Goal: Find specific page/section: Find specific page/section

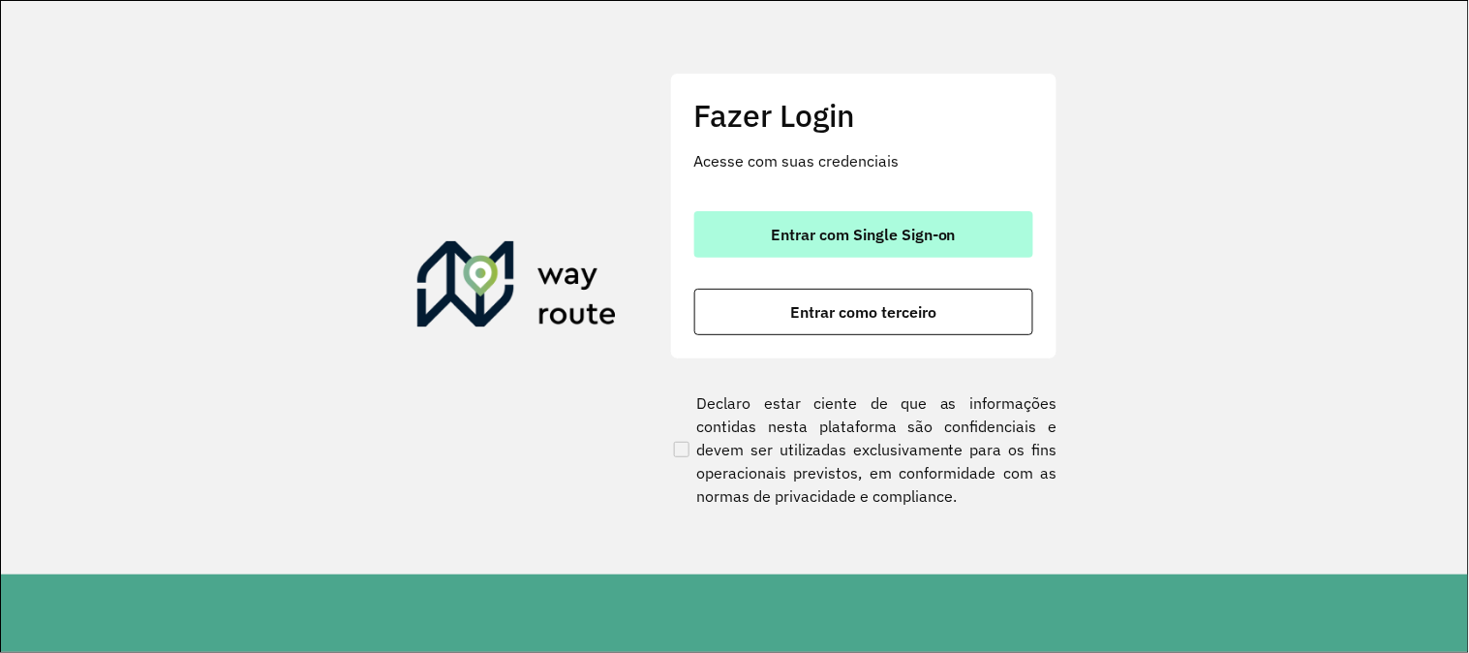
click at [789, 252] on button "Entrar com Single Sign-on" at bounding box center [863, 234] width 339 height 46
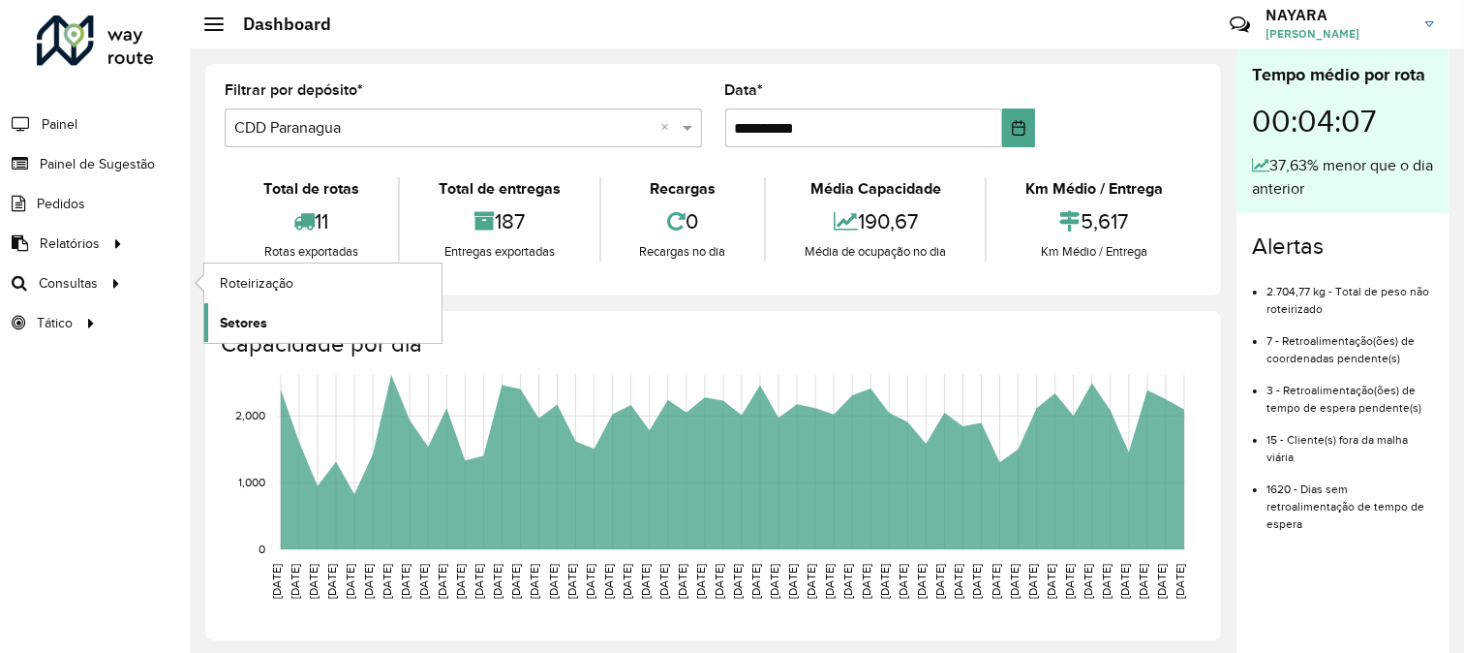
click at [218, 322] on link "Setores" at bounding box center [322, 322] width 237 height 39
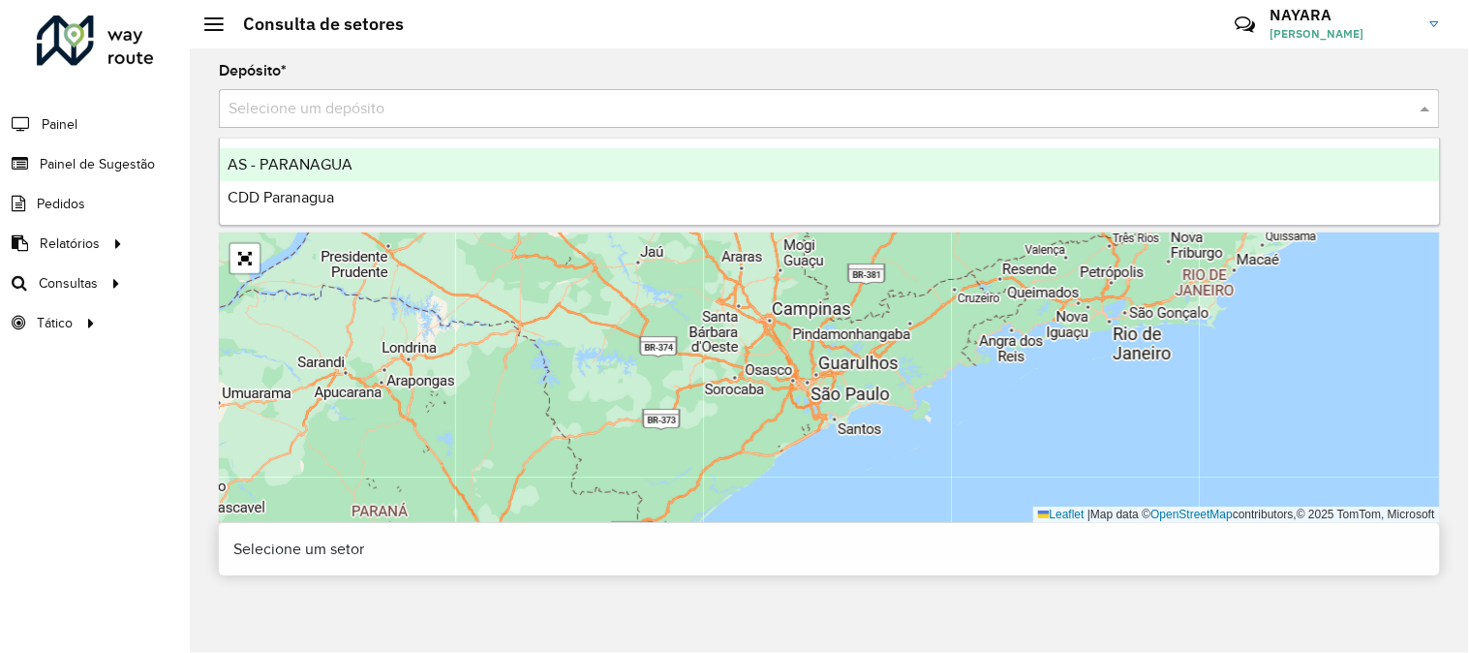
click at [318, 107] on input "text" at bounding box center [810, 109] width 1163 height 23
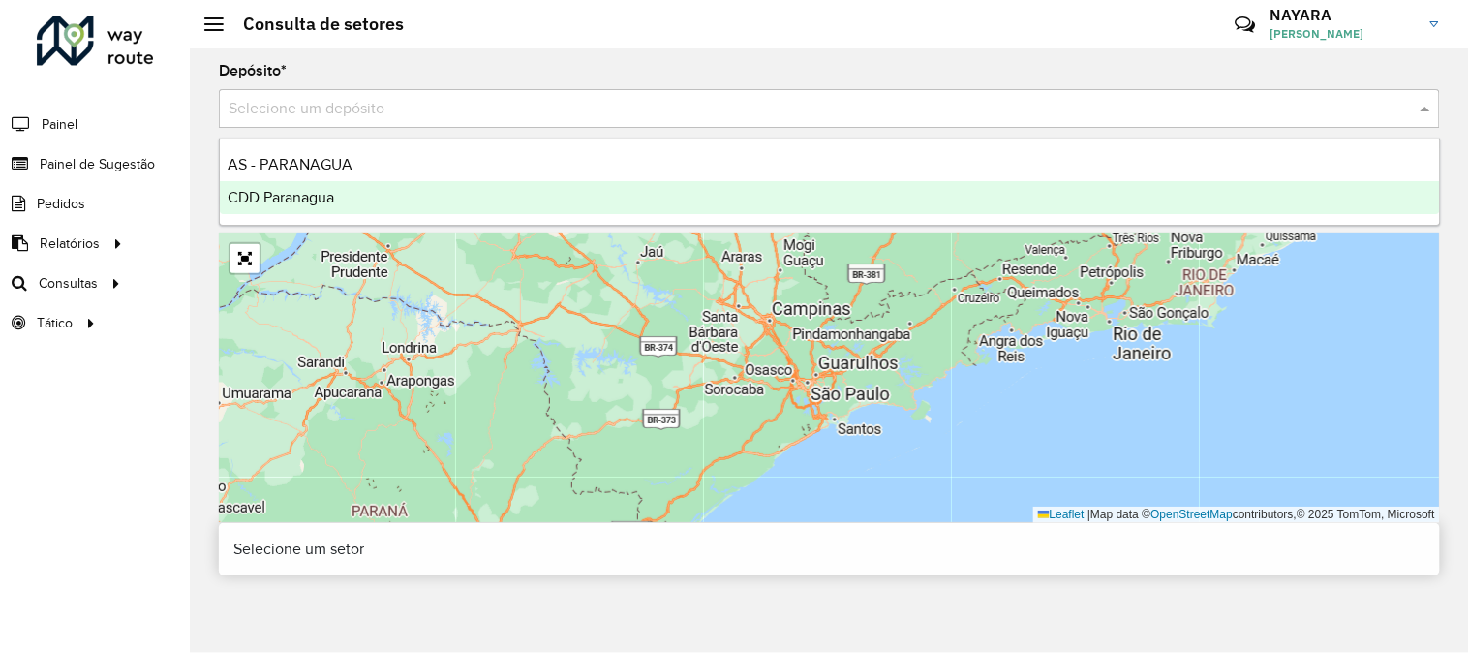
click at [307, 207] on div "CDD Paranagua" at bounding box center [830, 197] width 1220 height 33
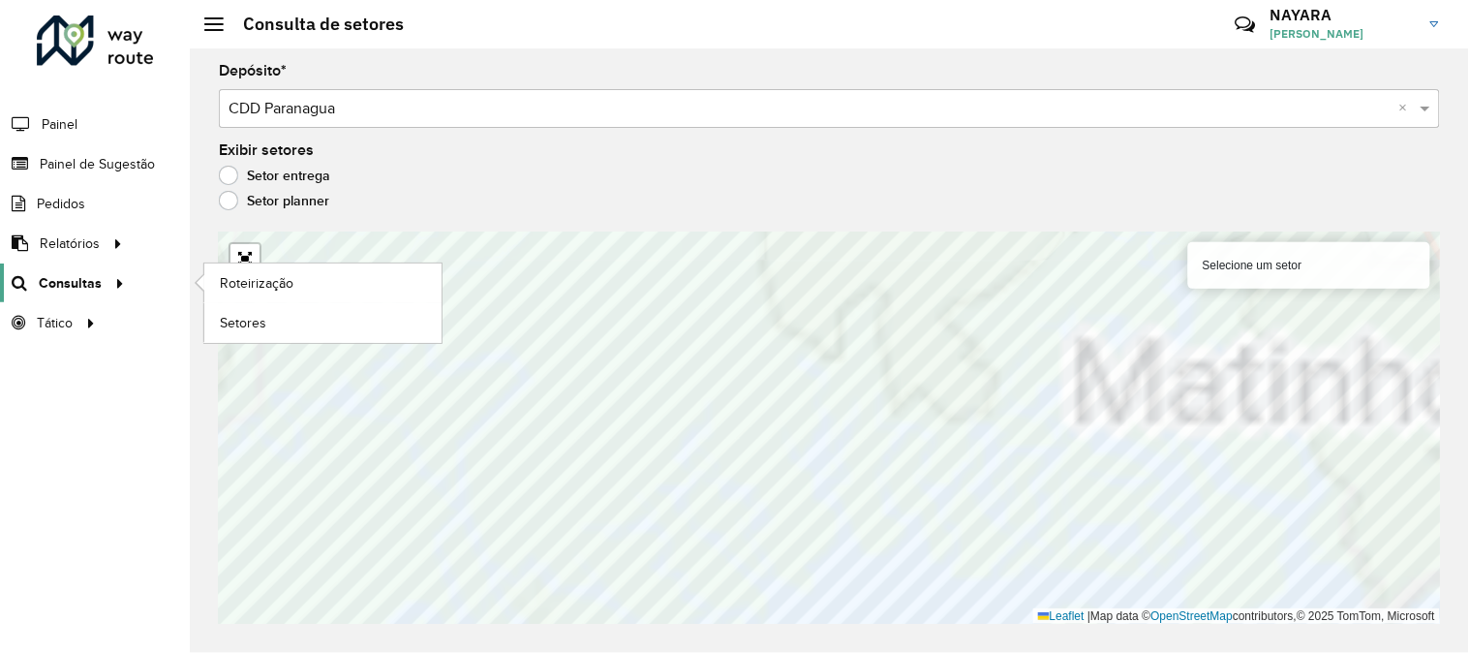
click at [40, 267] on div "Roteirizador AmbevTech Painel Painel de Sugestão Pedidos Relatórios Clientes Cl…" at bounding box center [734, 326] width 1469 height 653
